Goal: Task Accomplishment & Management: Use online tool/utility

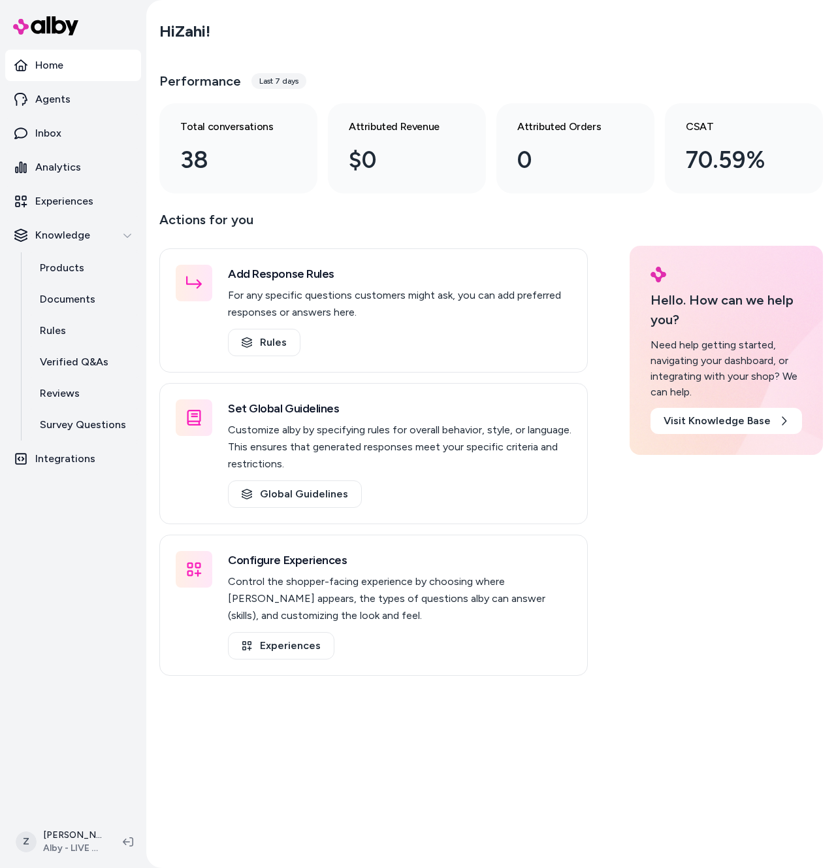
click at [109, 616] on nav "Home Agents Inbox Analytics Experiences Knowledge Products Documents Rules Veri…" at bounding box center [73, 431] width 136 height 763
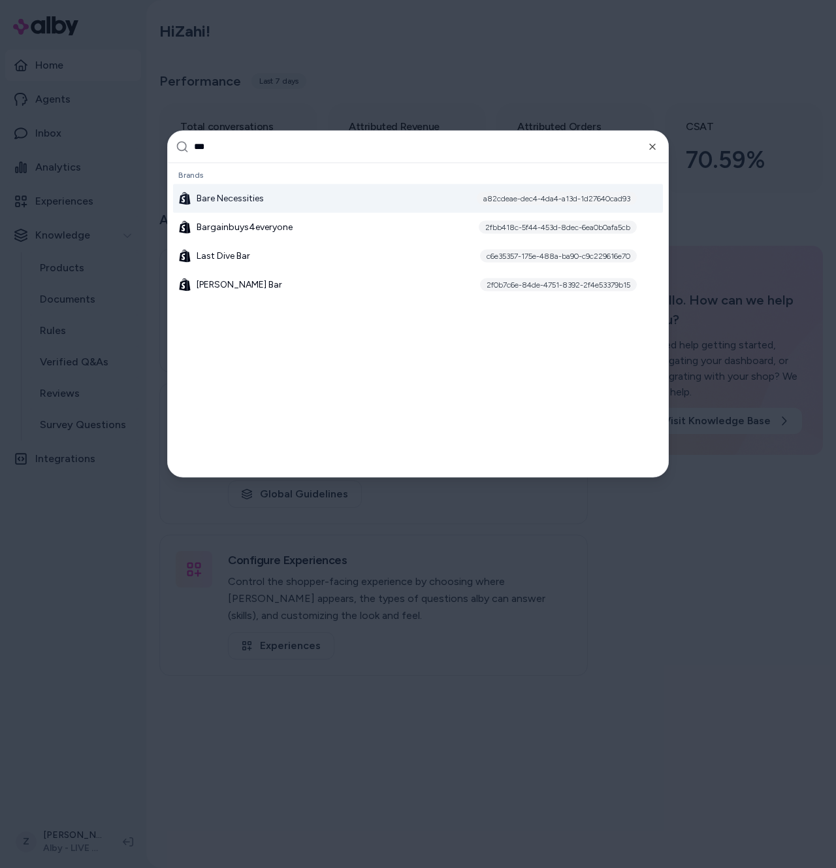
type input "****"
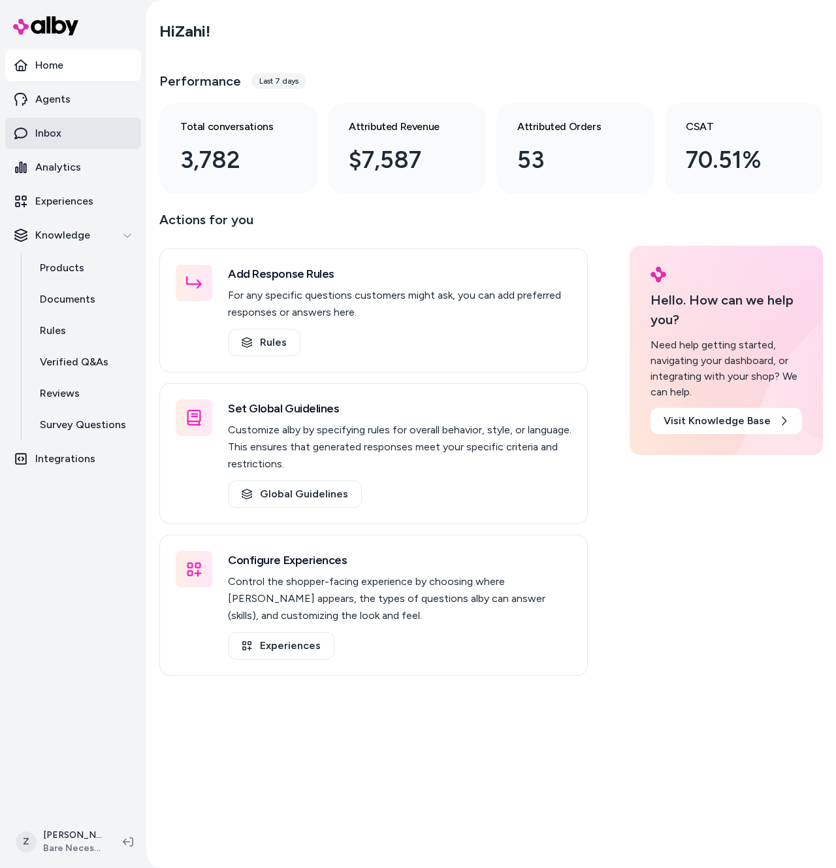
click at [67, 129] on link "Inbox" at bounding box center [73, 133] width 136 height 31
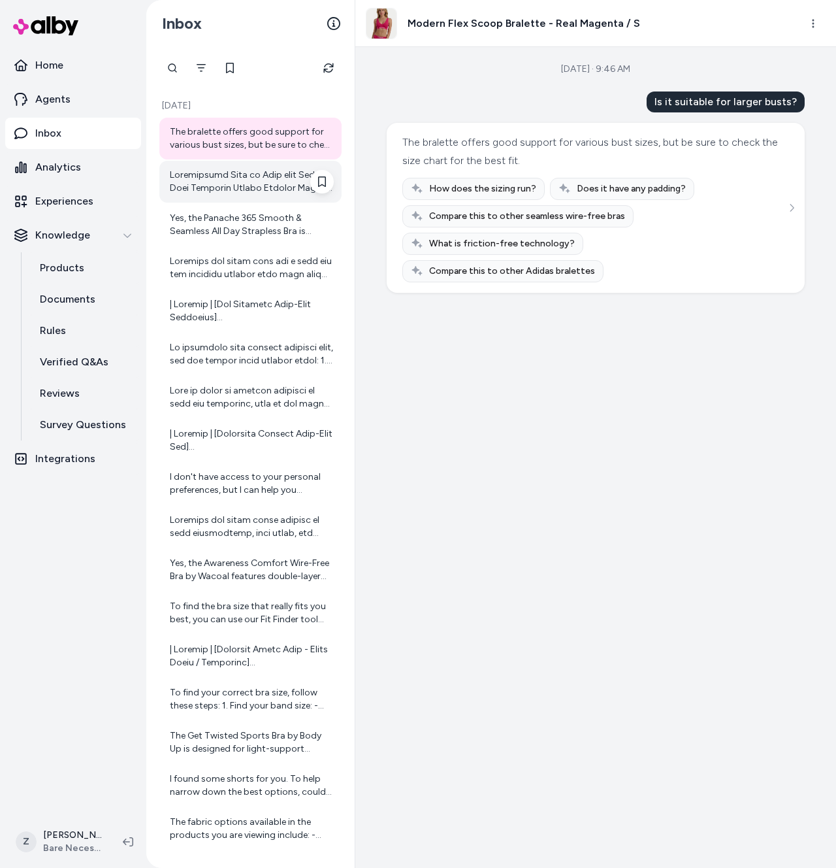
click at [249, 186] on div at bounding box center [252, 182] width 164 height 26
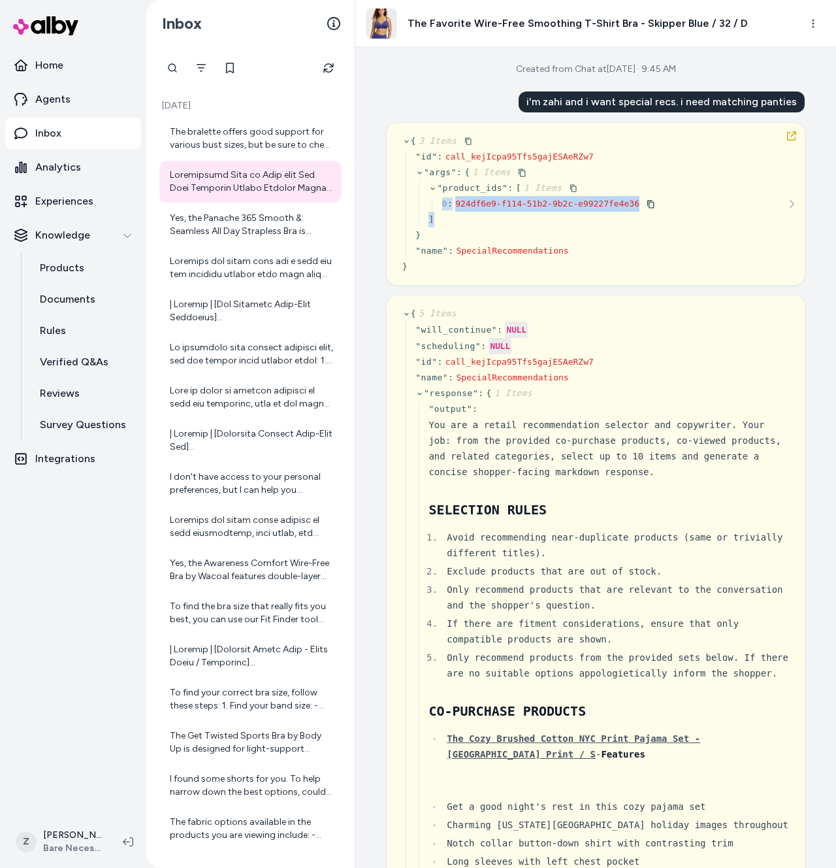
drag, startPoint x: 655, startPoint y: 207, endPoint x: 540, endPoint y: 222, distance: 116.0
click at [540, 222] on div "{ 3 Items " id " : call_kejIcpa95Tfs5gajESAeRZw7 " args " : { 1 Items " product…" at bounding box center [596, 203] width 387 height 141
click at [649, 205] on div "{ 3 Items " id " : call_kejIcpa95Tfs5gajESAeRZw7 " args " : { 1 Items " product…" at bounding box center [596, 203] width 387 height 141
click at [641, 203] on div "{ 3 Items " id " : call_kejIcpa95Tfs5gajESAeRZw7 " args " : { 1 Items " product…" at bounding box center [596, 203] width 387 height 141
click at [650, 204] on icon at bounding box center [651, 204] width 8 height 8
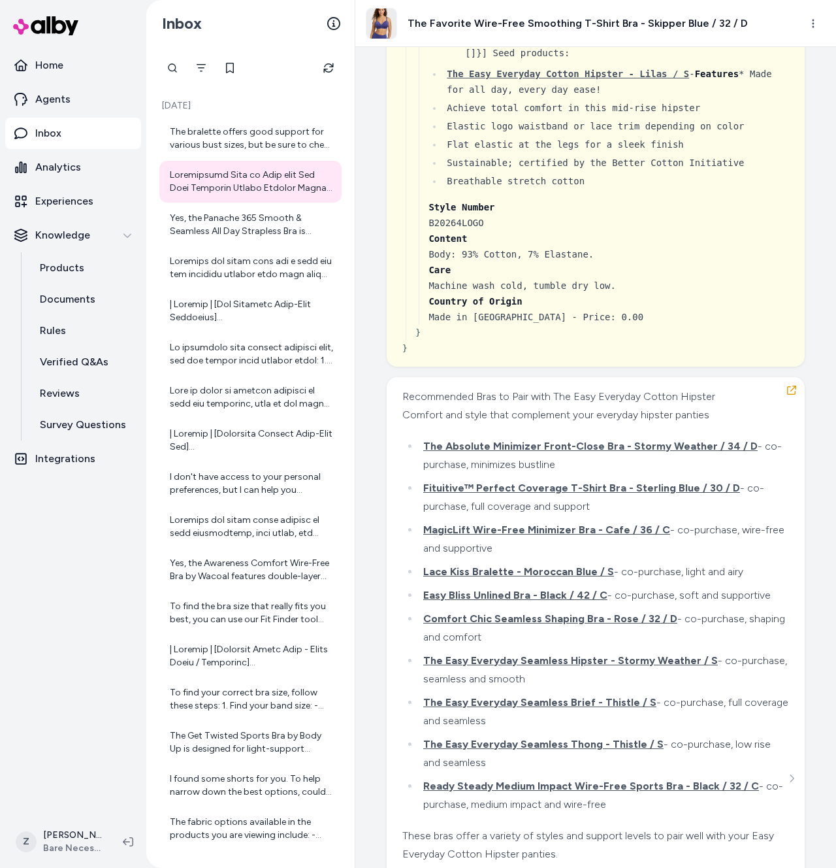
scroll to position [28391, 0]
